Goal: Find specific page/section: Find specific page/section

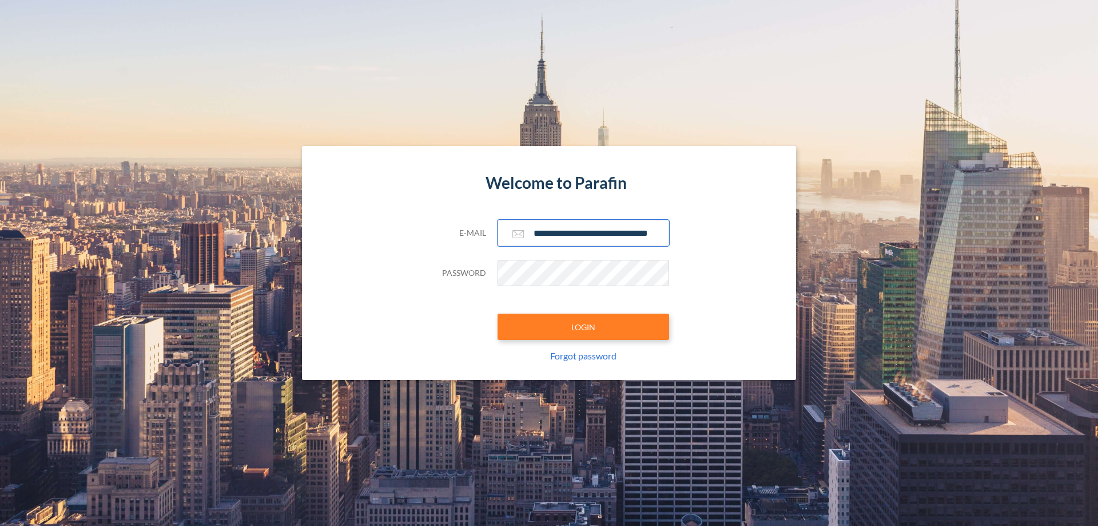
type input "**********"
click at [583, 327] on button "LOGIN" at bounding box center [584, 326] width 172 height 26
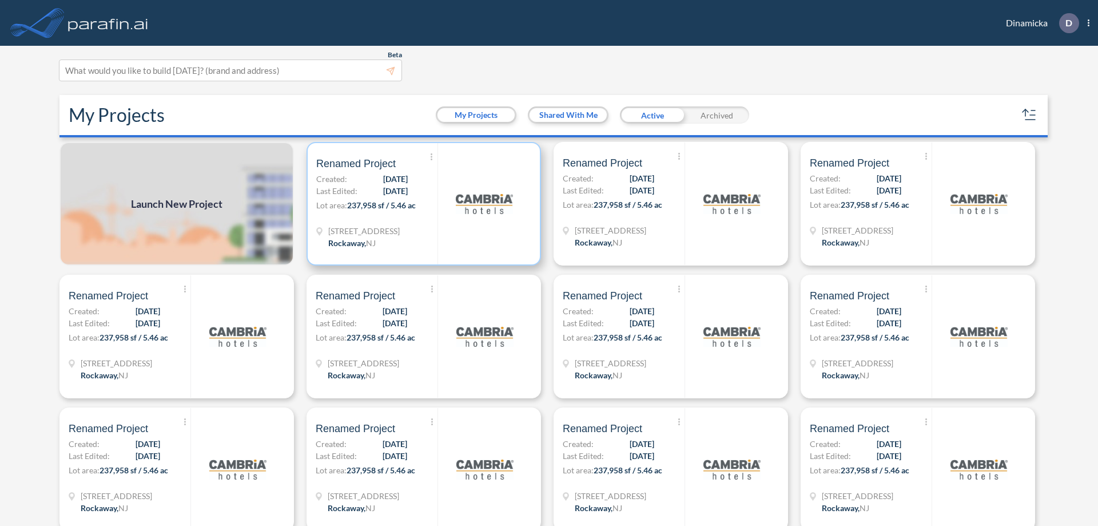
scroll to position [3, 0]
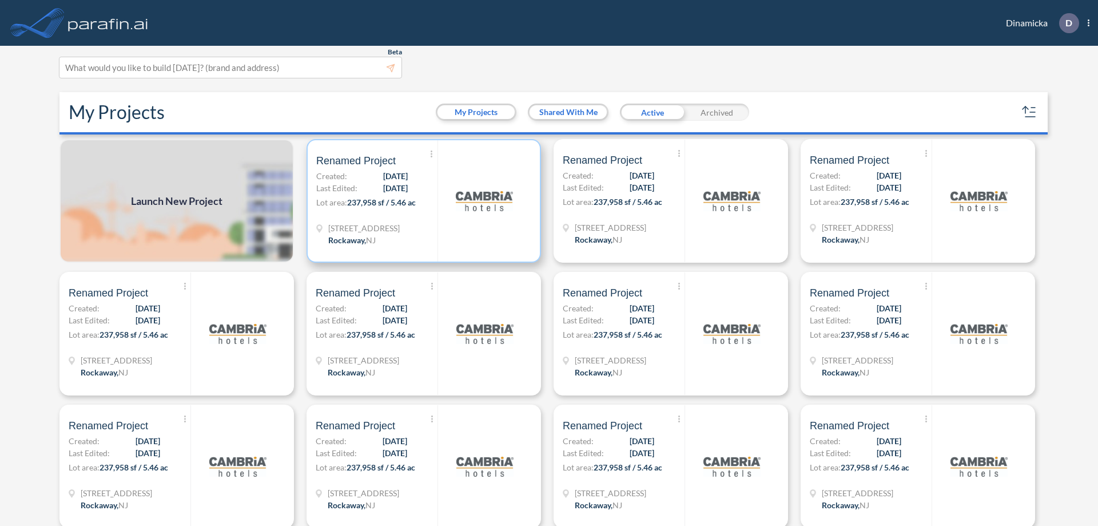
click at [422, 201] on p "Lot area: 237,958 sf / 5.46 ac" at bounding box center [376, 204] width 121 height 17
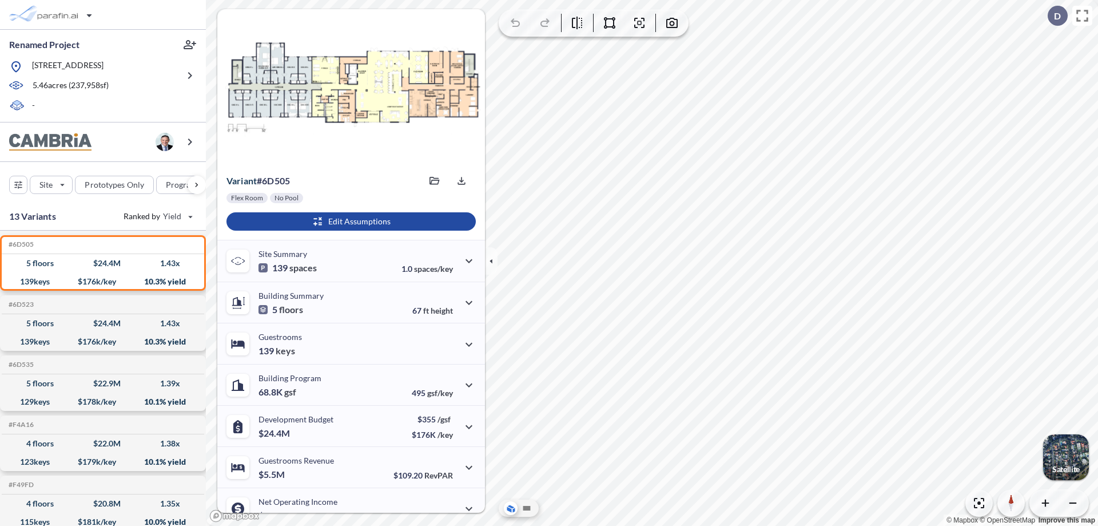
scroll to position [58, 0]
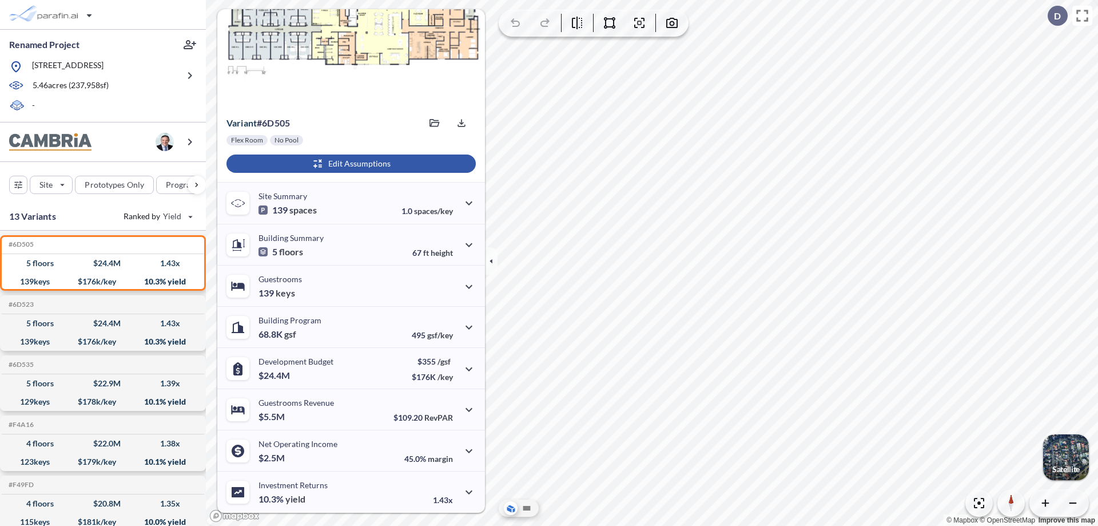
click at [350, 164] on div "button" at bounding box center [351, 163] width 249 height 18
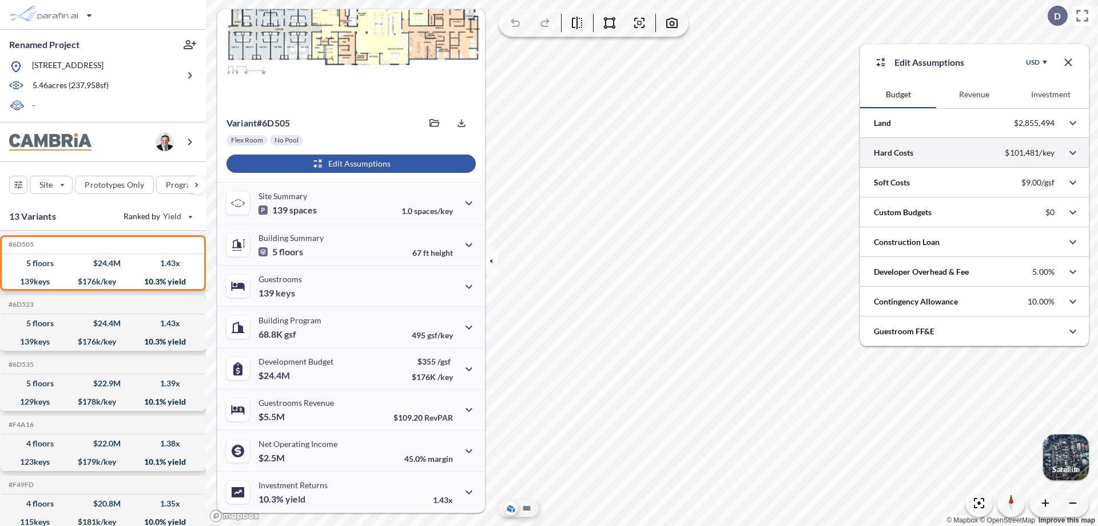
click at [975, 153] on div at bounding box center [974, 152] width 229 height 29
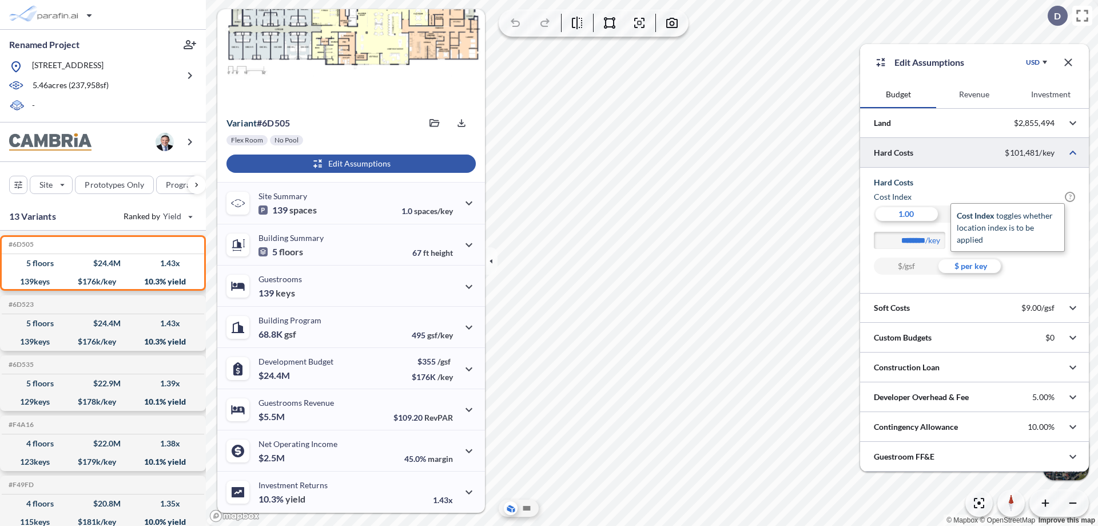
click at [1070, 197] on span "?" at bounding box center [1070, 197] width 10 height 10
